Goal: Information Seeking & Learning: Learn about a topic

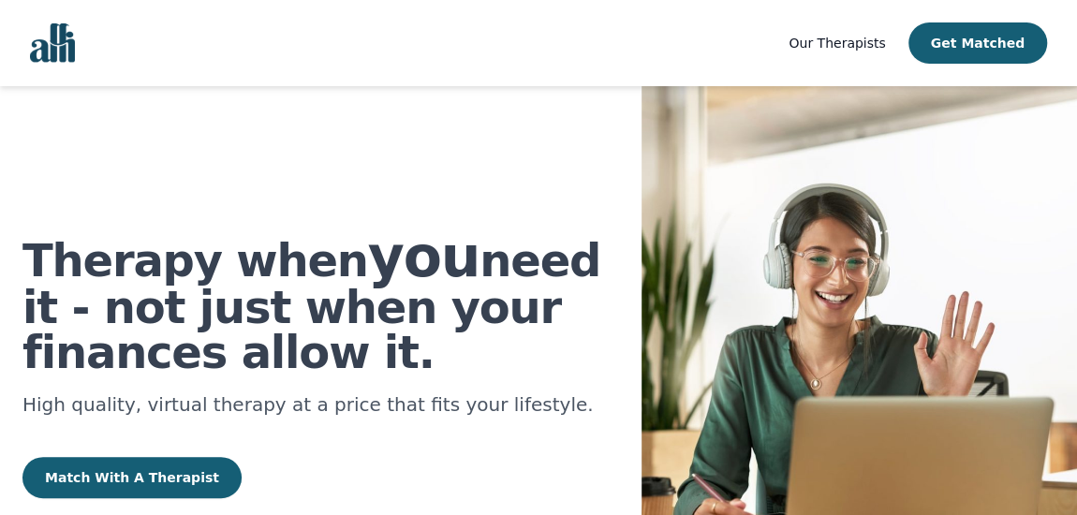
click at [835, 50] on span "Our Therapists" at bounding box center [837, 43] width 96 height 15
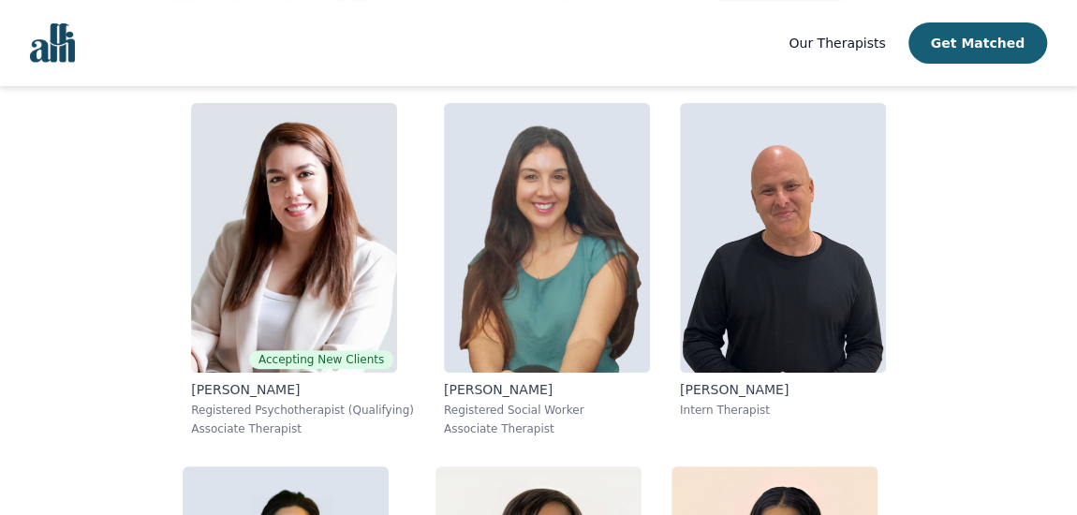
scroll to position [3661, 0]
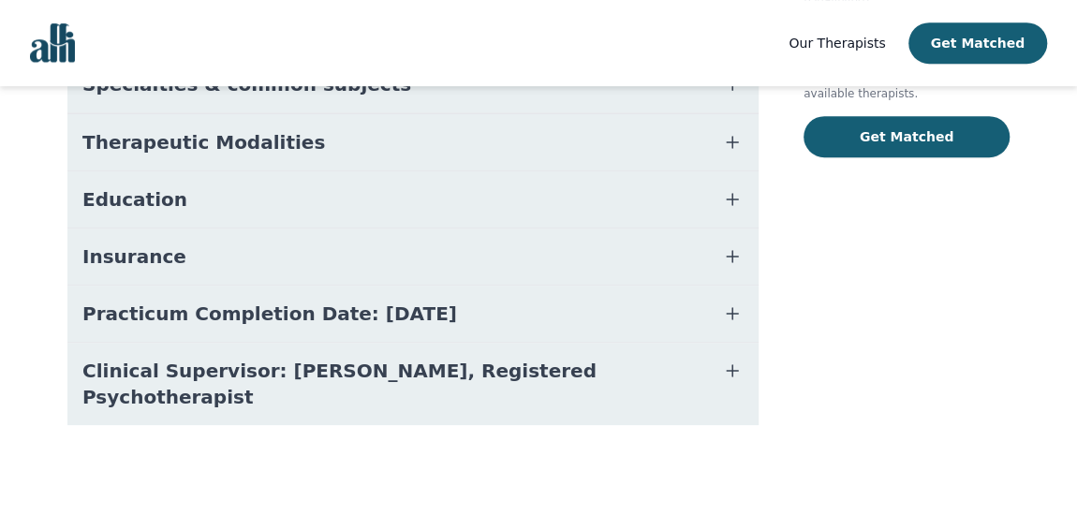
scroll to position [593, 0]
click at [721, 188] on icon "button" at bounding box center [732, 199] width 22 height 22
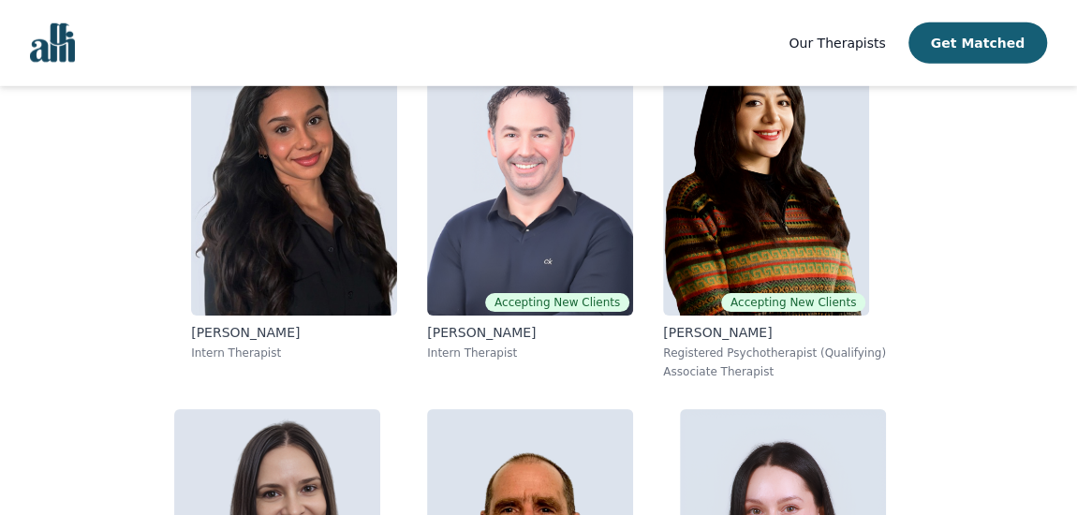
scroll to position [6186, 0]
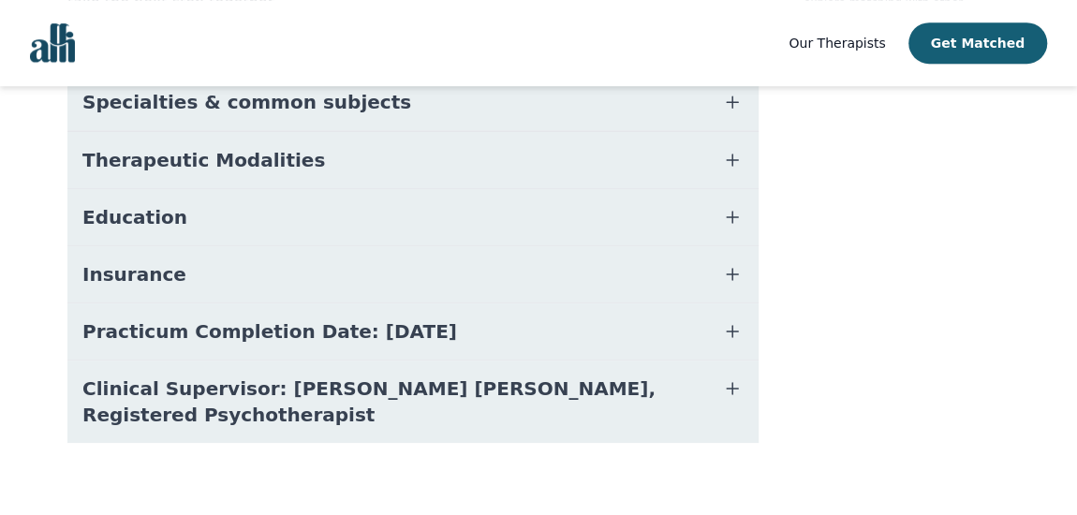
scroll to position [510, 0]
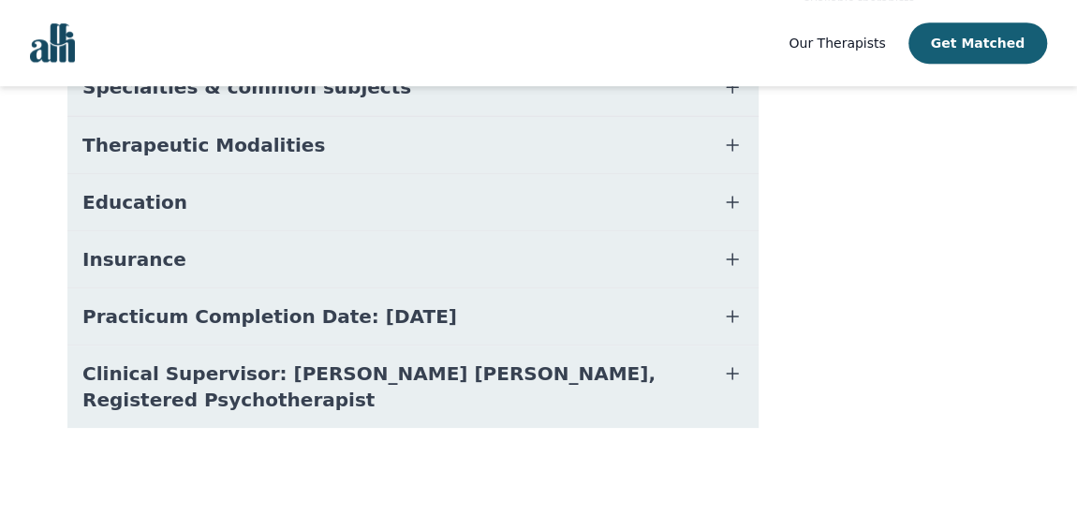
click at [721, 214] on icon "button" at bounding box center [732, 202] width 22 height 22
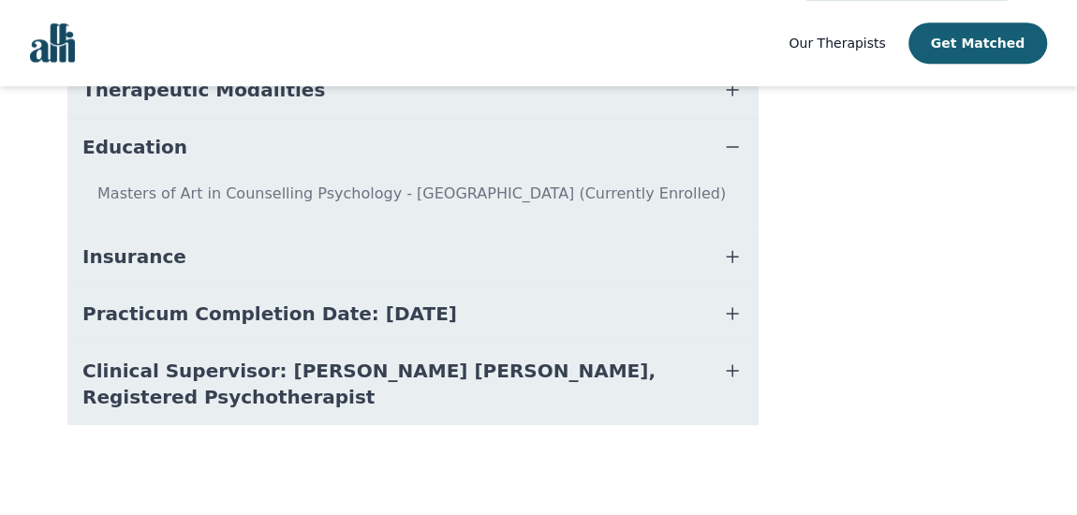
scroll to position [694, 0]
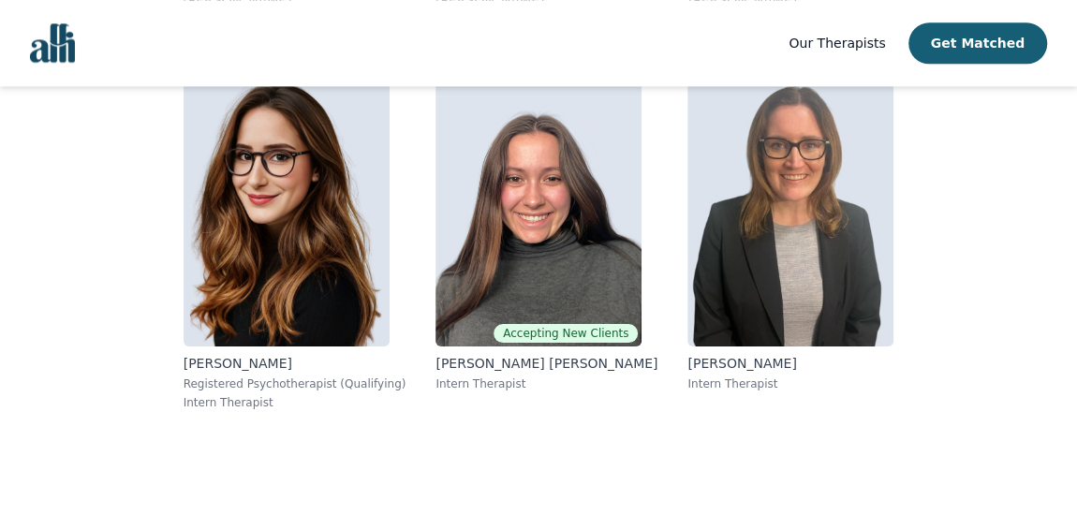
scroll to position [21065, 0]
click at [63, 44] on img "Global" at bounding box center [52, 42] width 45 height 39
